Goal: Navigation & Orientation: Understand site structure

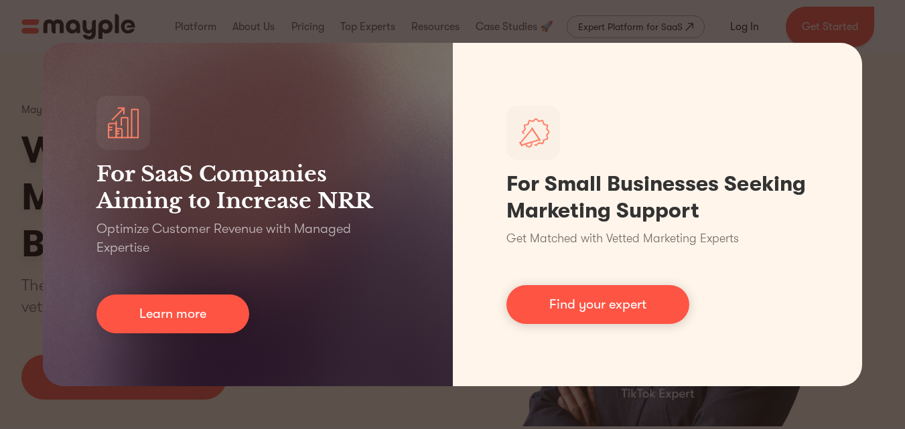
click at [394, 12] on div "For SaaS Companies Aiming to Increase NRR Optimize Customer Revenue with Manage…" at bounding box center [452, 214] width 905 height 429
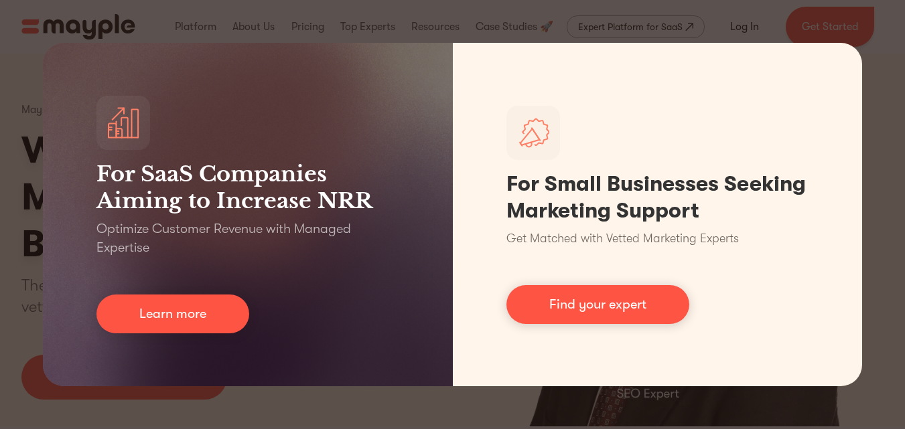
click at [817, 31] on div "For SaaS Companies Aiming to Increase NRR Optimize Customer Revenue with Manage…" at bounding box center [452, 214] width 905 height 429
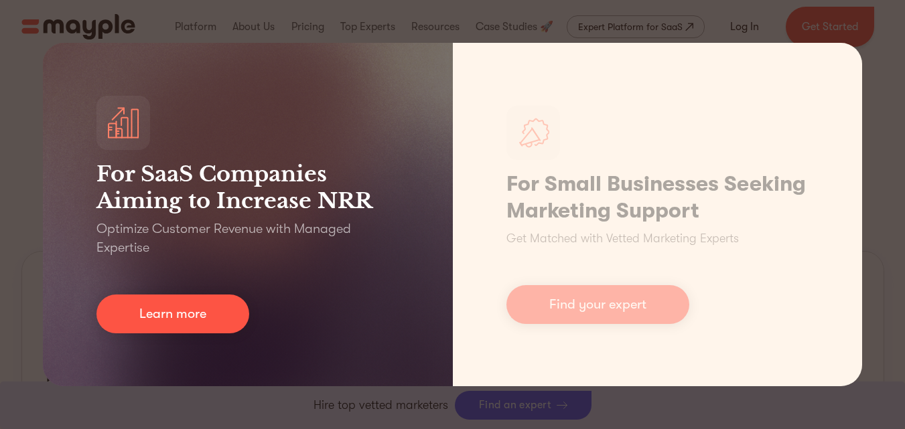
scroll to position [511, 0]
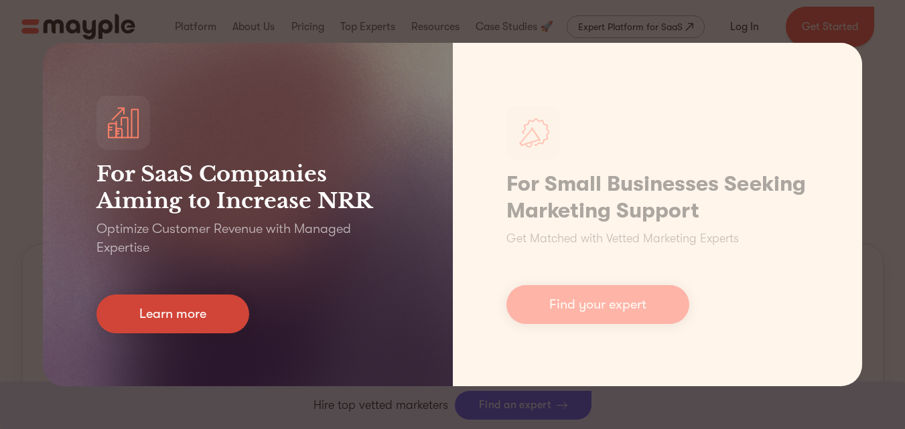
click at [210, 311] on link "Learn more" at bounding box center [172, 314] width 153 height 39
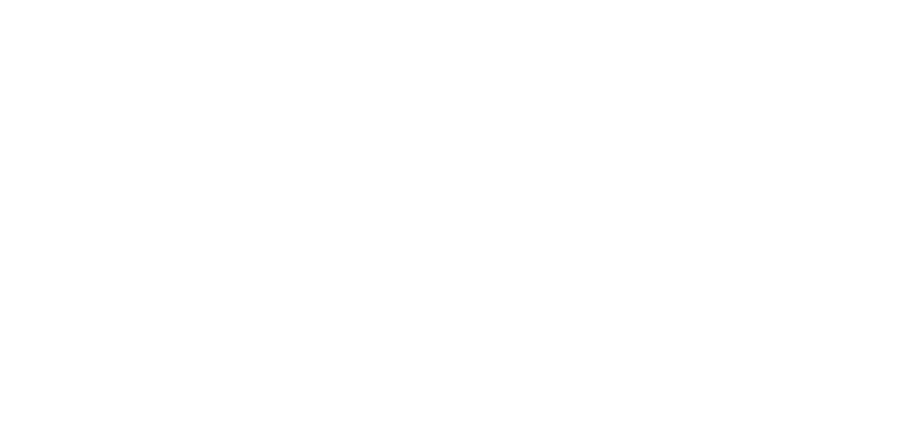
click at [0, 0] on html at bounding box center [0, 0] width 0 height 0
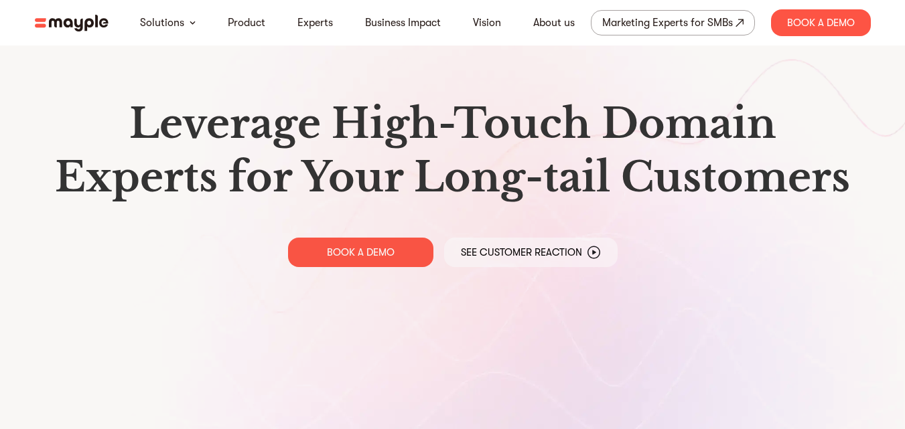
drag, startPoint x: 559, startPoint y: 295, endPoint x: 369, endPoint y: 283, distance: 190.0
click at [369, 283] on html "Solutions Product Experts Business Impact Vision About us Marketing Experts for…" at bounding box center [452, 214] width 905 height 429
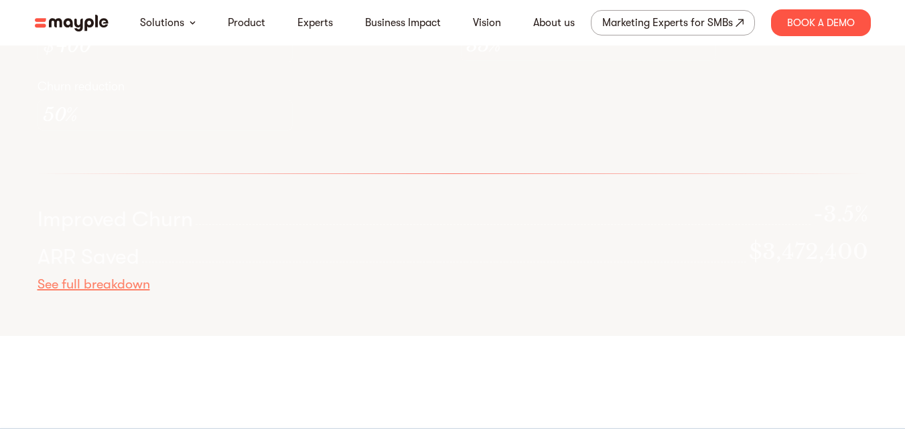
scroll to position [3756, 0]
drag, startPoint x: 348, startPoint y: 134, endPoint x: 309, endPoint y: 140, distance: 39.3
click at [309, 140] on div "Calculate Your Potential ROI With MEP Total Number of Customers in Cohort 5000 …" at bounding box center [452, 92] width 857 height 487
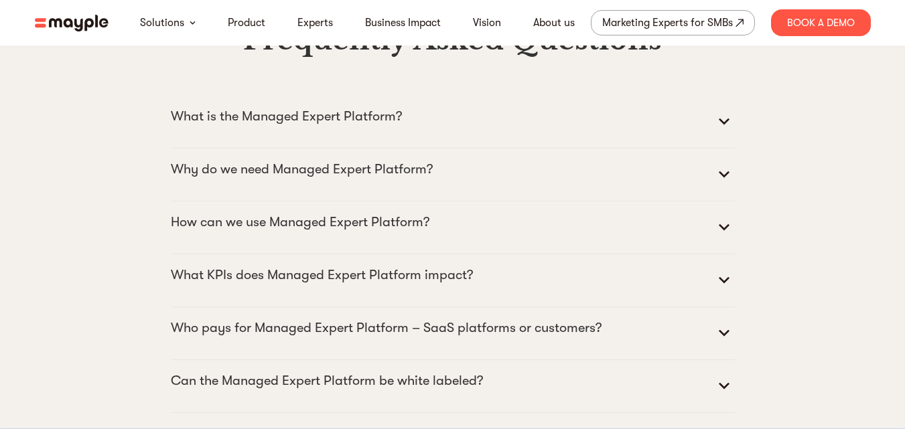
scroll to position [5396, 0]
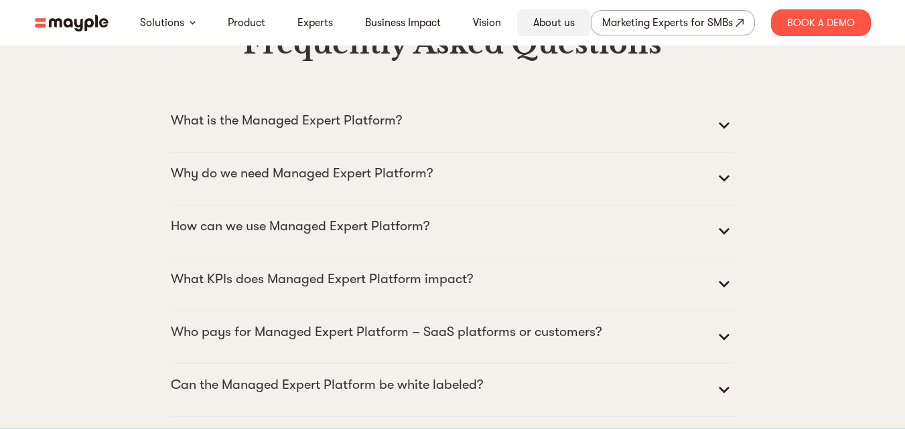
click at [550, 21] on link "About us" at bounding box center [554, 23] width 42 height 16
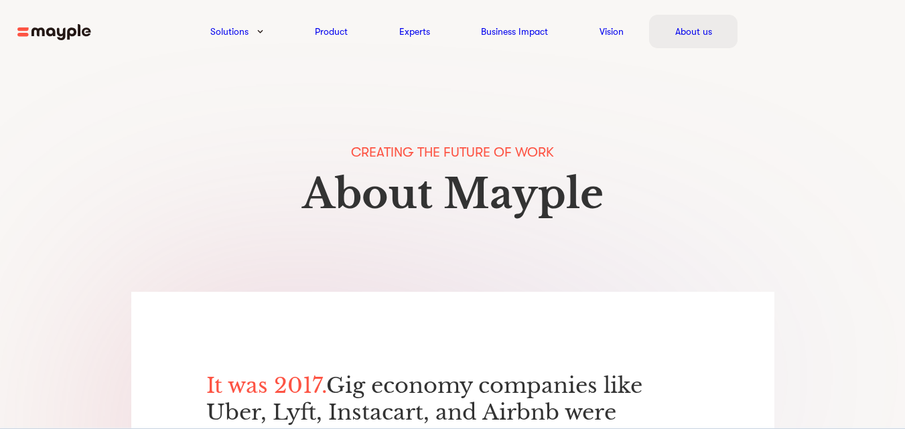
click at [674, 29] on div "About us" at bounding box center [693, 31] width 88 height 33
click at [28, 27] on img at bounding box center [54, 32] width 74 height 17
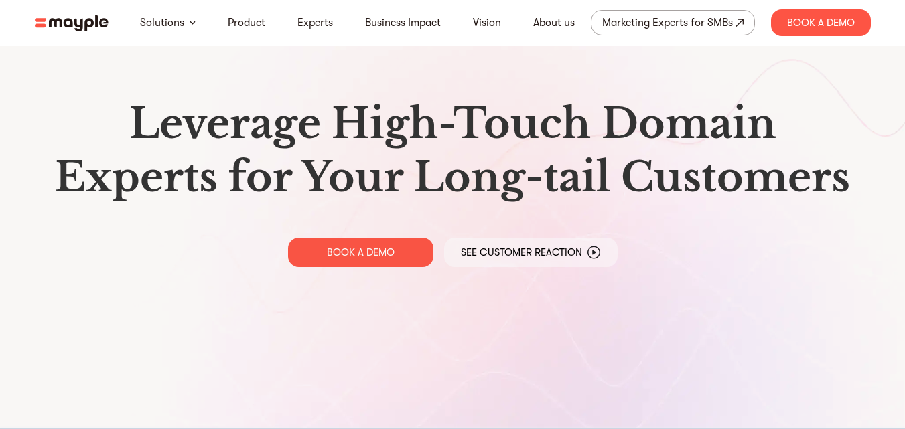
click at [39, 14] on link at bounding box center [72, 22] width 74 height 17
click at [98, 21] on img at bounding box center [72, 23] width 74 height 17
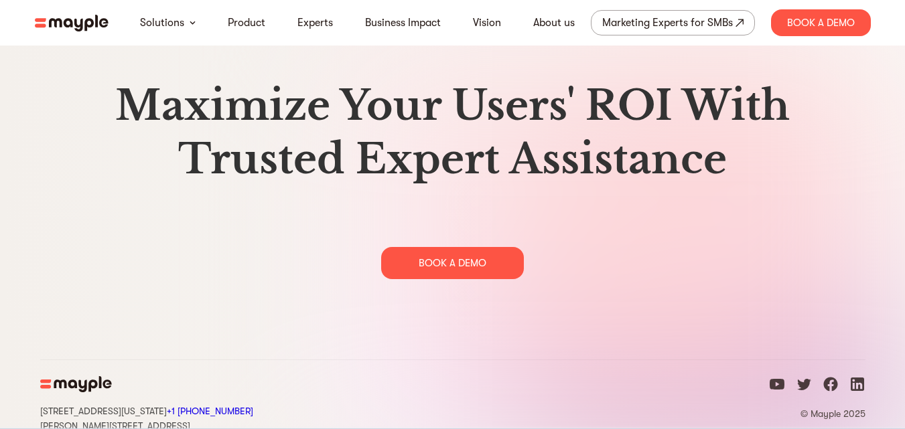
scroll to position [6891, 0]
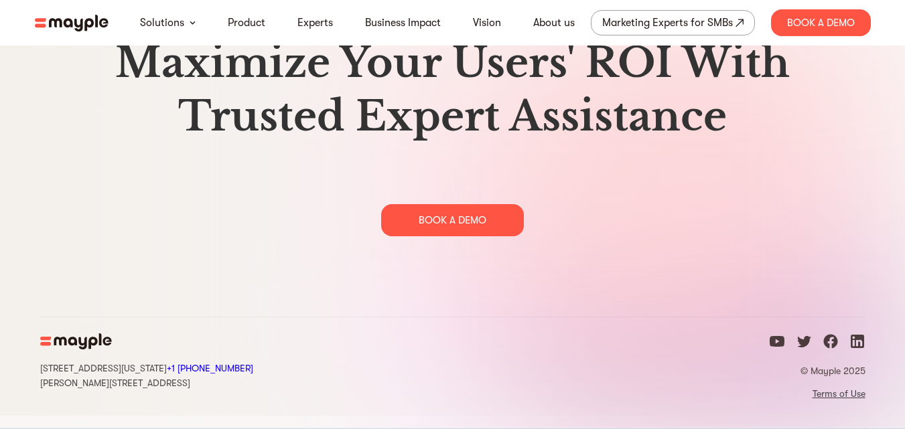
click at [821, 400] on link "Terms of Use" at bounding box center [817, 394] width 96 height 12
